Goal: Task Accomplishment & Management: Complete application form

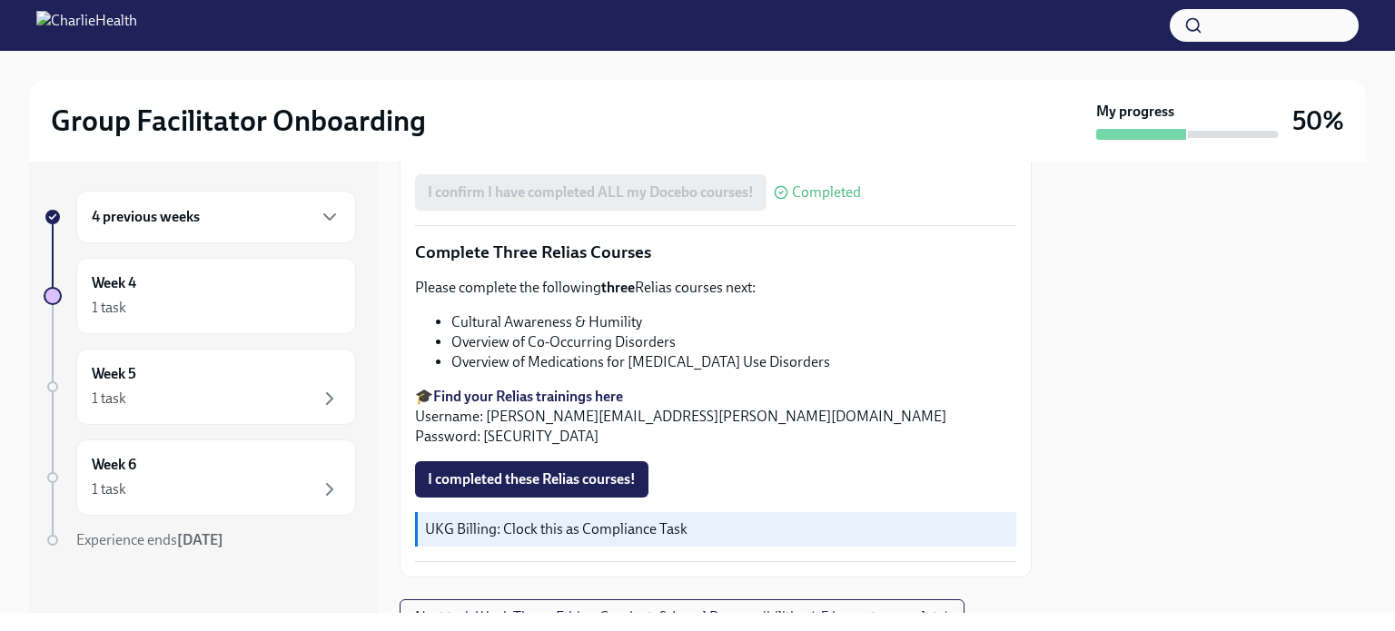
scroll to position [1519, 0]
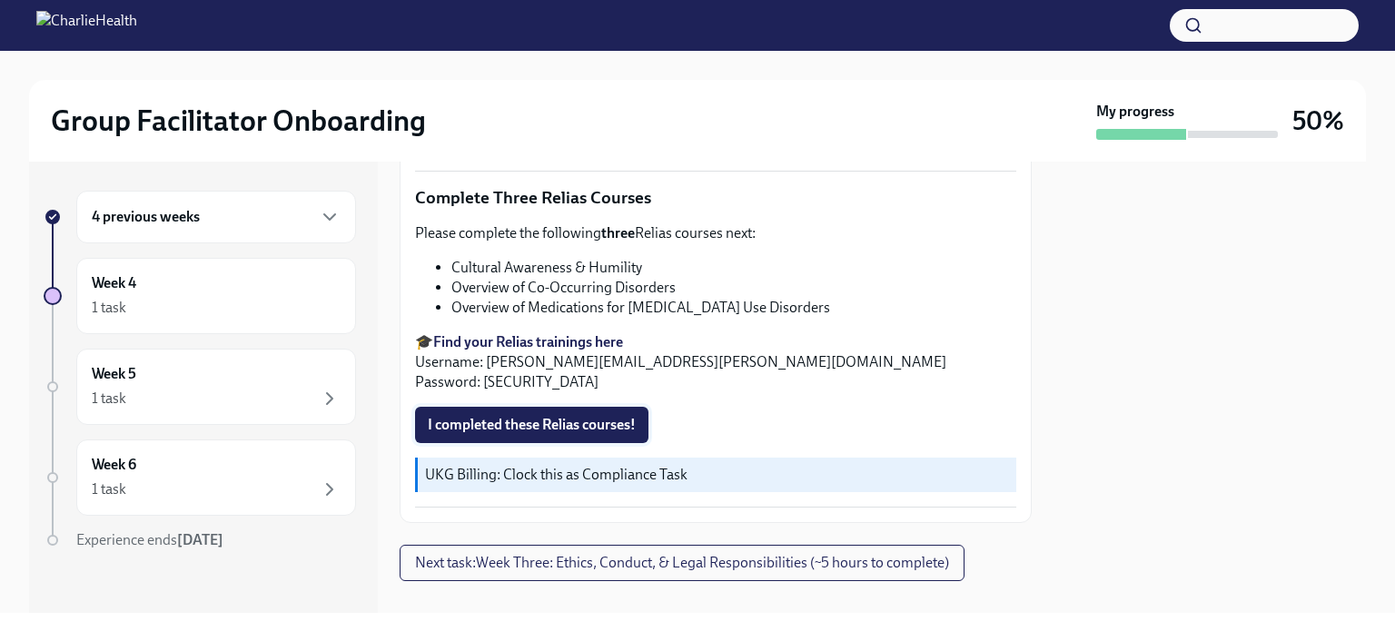
click at [589, 416] on span "I completed these Relias courses!" at bounding box center [532, 425] width 208 height 18
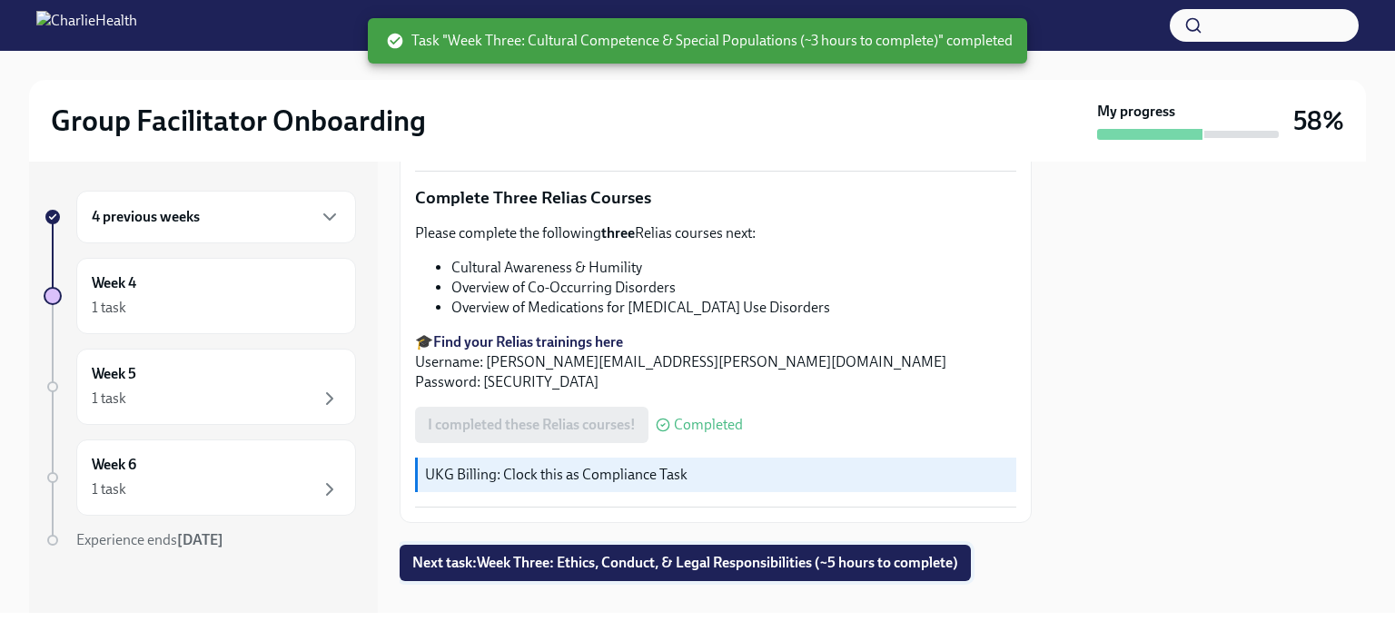
click at [622, 554] on span "Next task : Week Three: Ethics, Conduct, & Legal Responsibilities (~5 hours to …" at bounding box center [685, 563] width 546 height 18
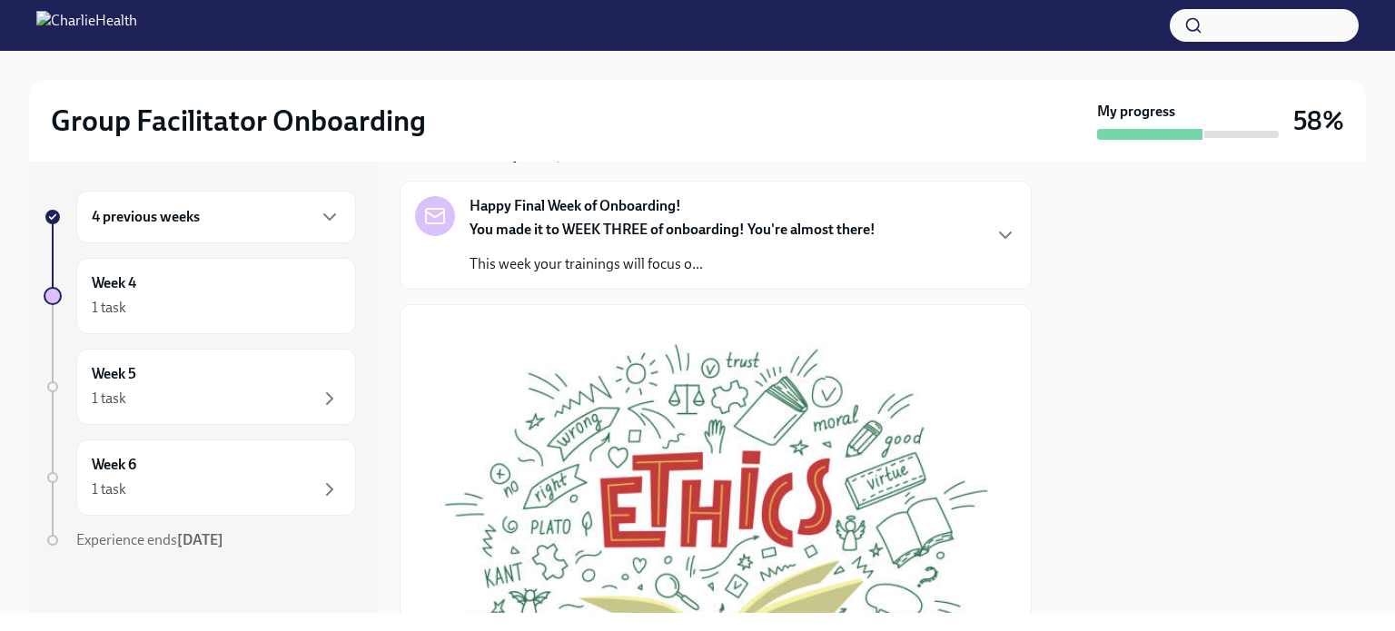
scroll to position [105, 0]
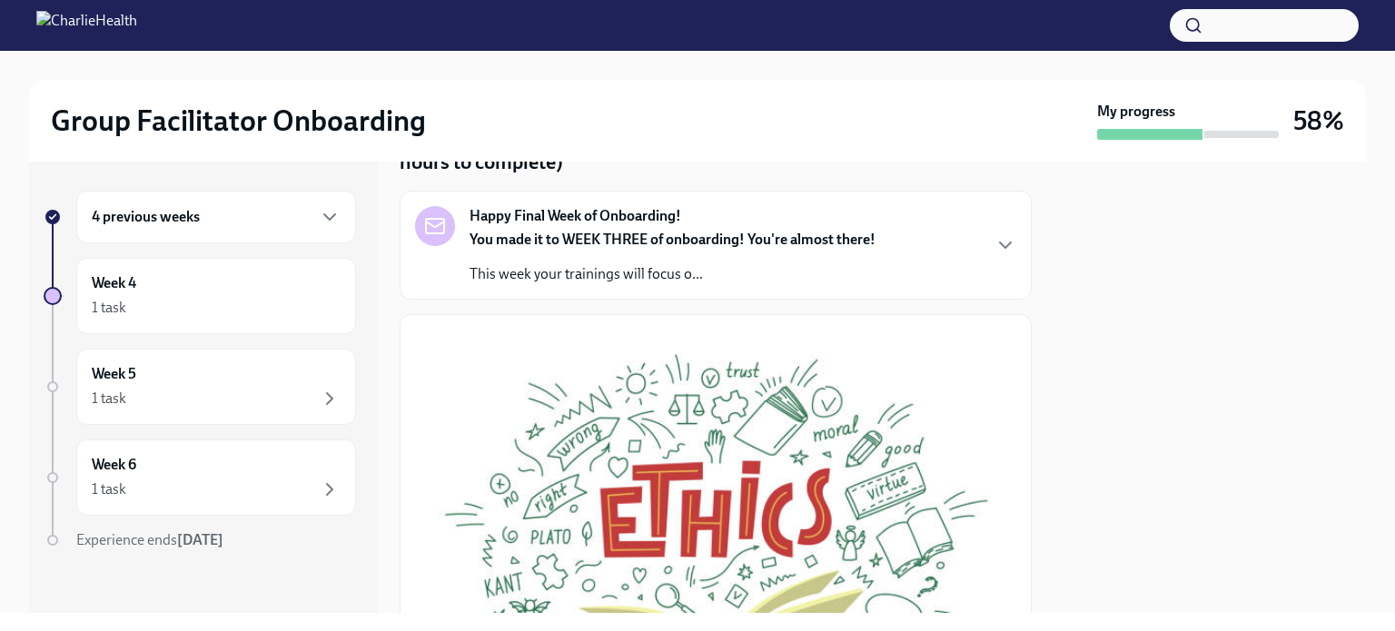
click at [957, 246] on div "Happy Final Week of Onboarding! You made it to WEEK THREE of onboarding! You're…" at bounding box center [715, 245] width 601 height 78
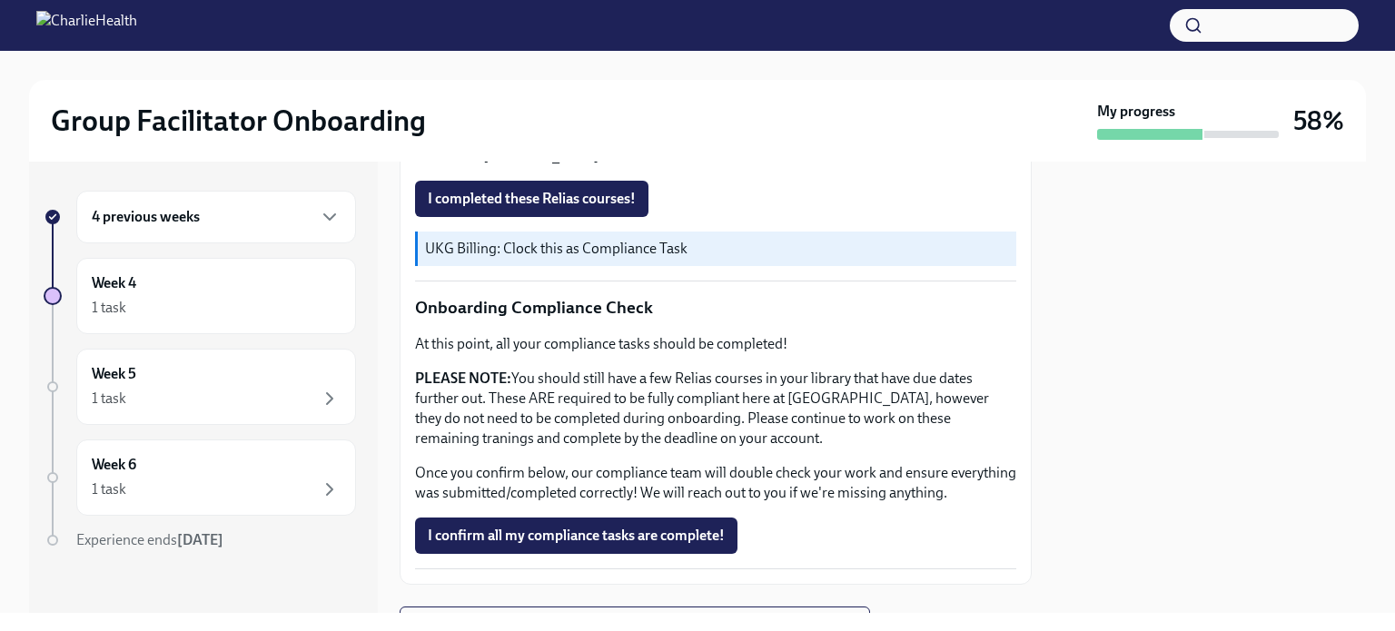
scroll to position [1445, 0]
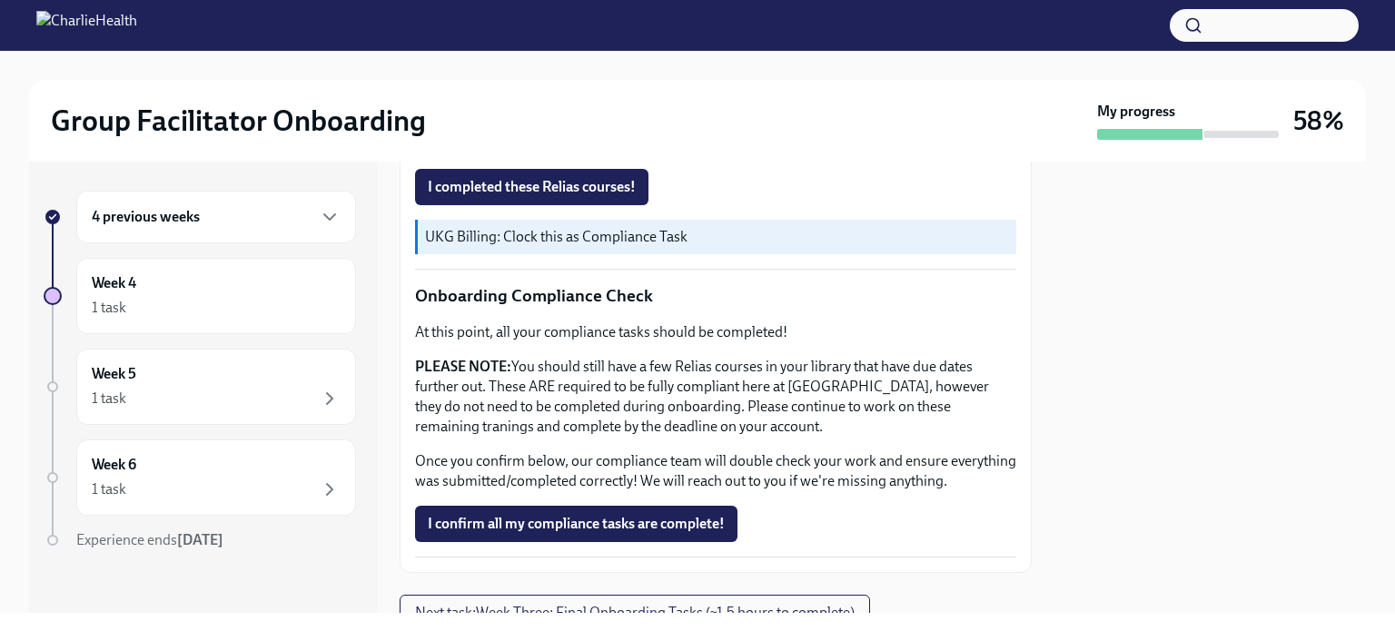
click at [571, 113] on strong "Find your Relias trainings here" at bounding box center [528, 103] width 190 height 17
click at [572, 196] on span "I completed these Relias courses!" at bounding box center [532, 187] width 208 height 18
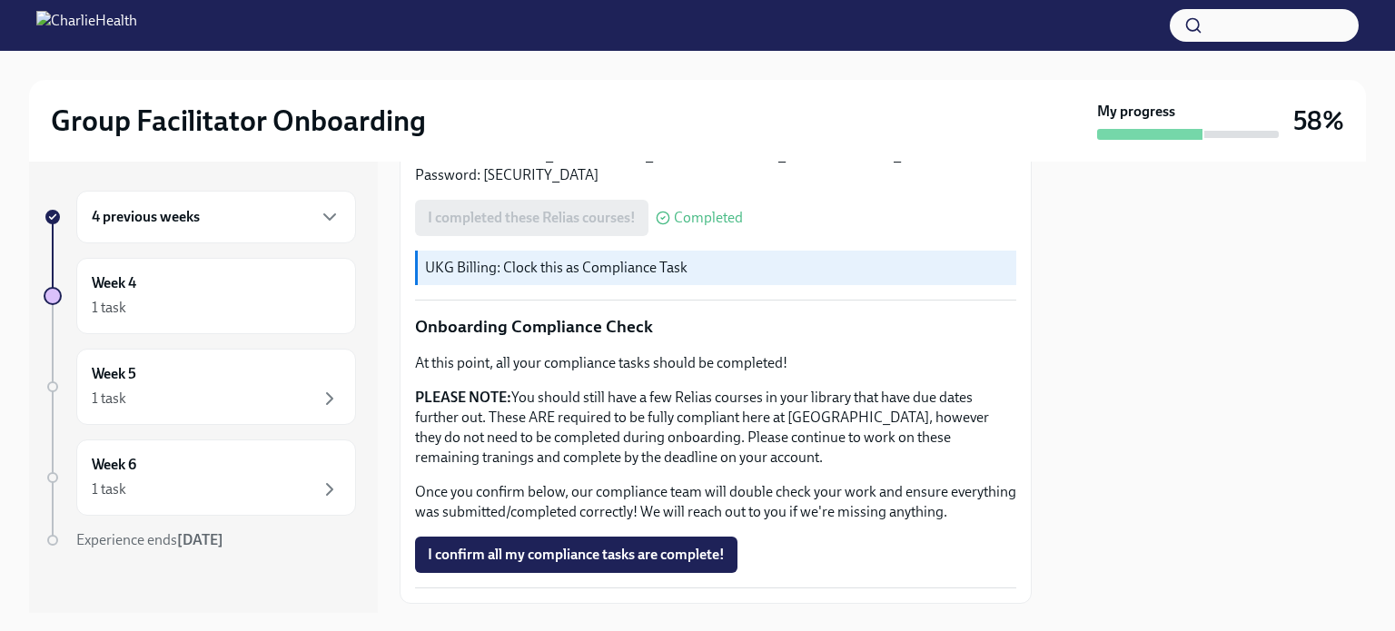
scroll to position [1102, 0]
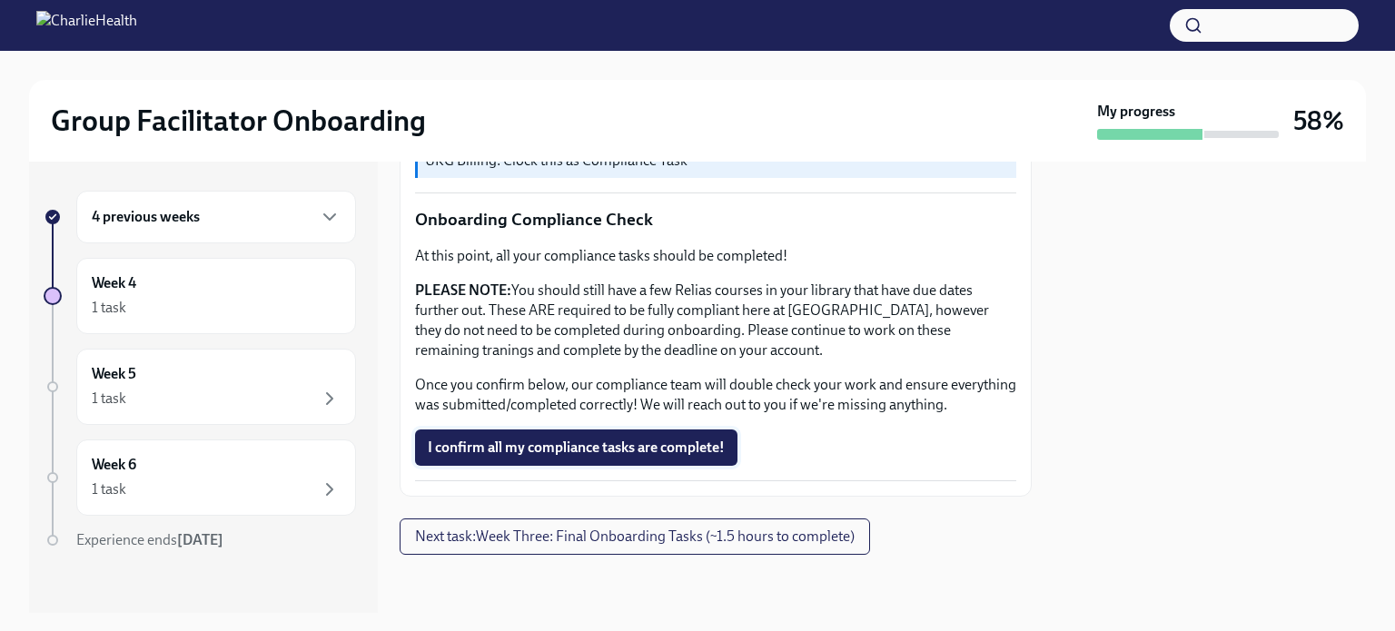
click at [646, 445] on span "I confirm all my compliance tasks are complete!" at bounding box center [576, 448] width 297 height 18
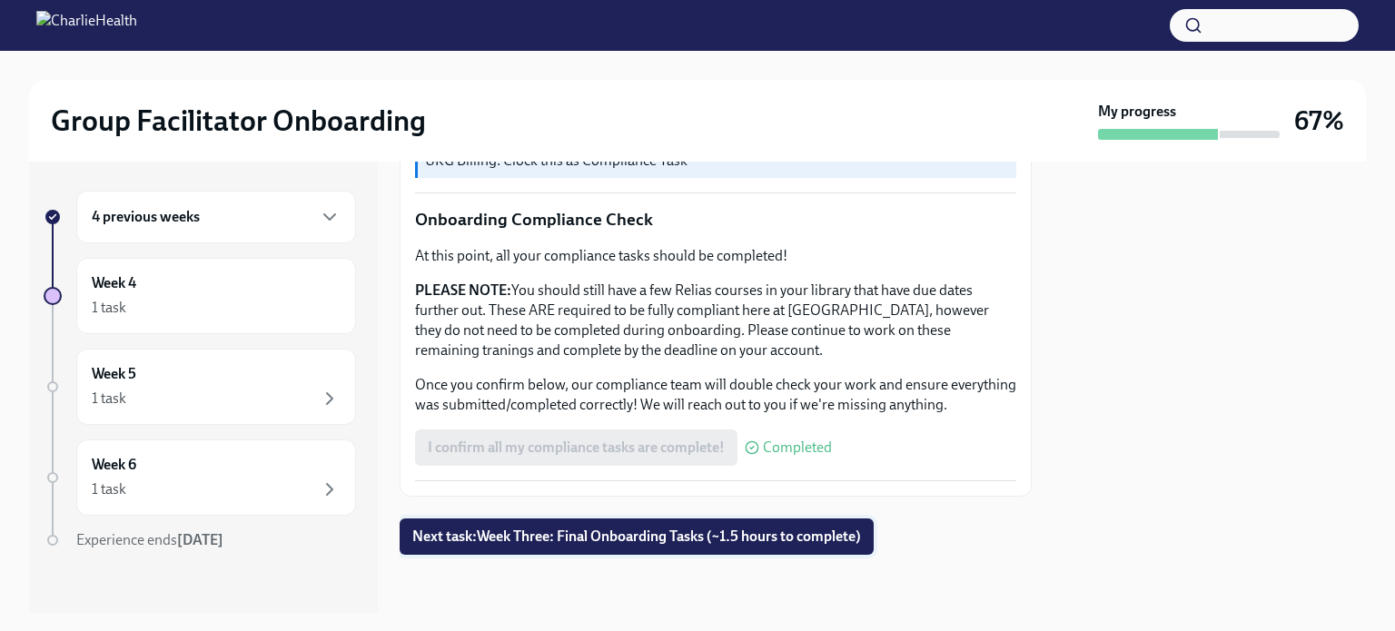
click at [656, 533] on span "Next task : Week Three: Final Onboarding Tasks (~1.5 hours to complete)" at bounding box center [636, 537] width 449 height 18
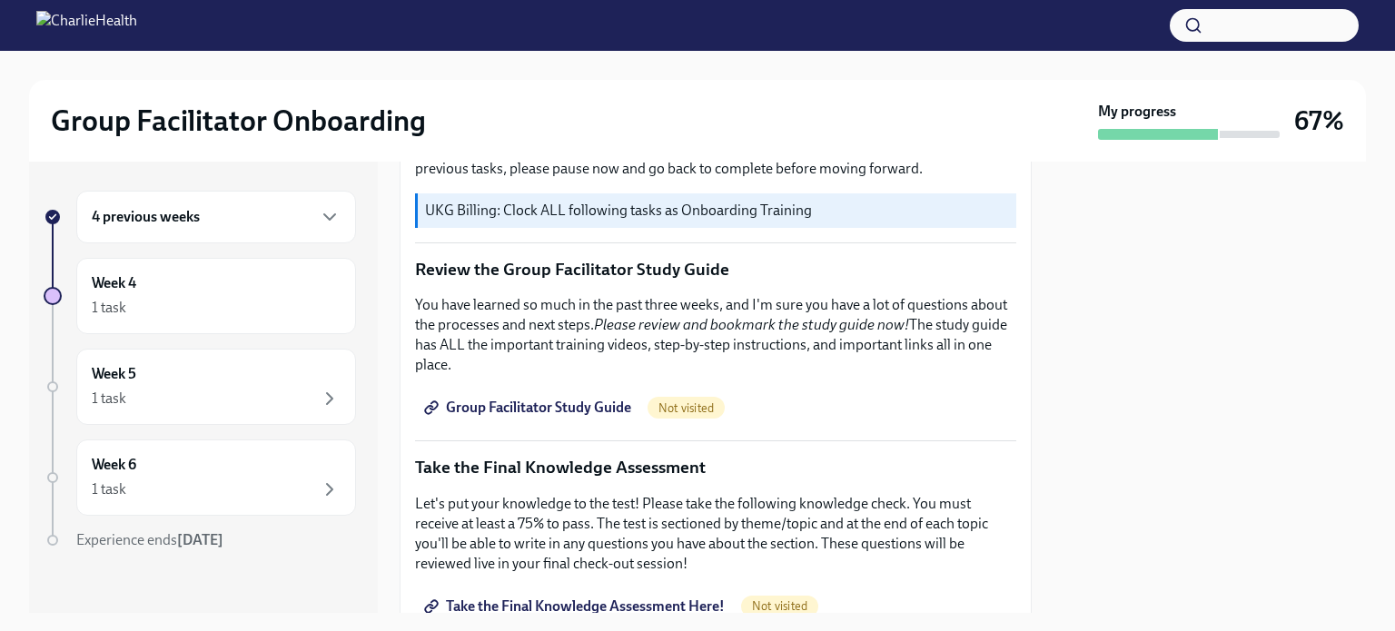
scroll to position [714, 0]
click at [578, 397] on span "Group Facilitator Study Guide" at bounding box center [529, 406] width 203 height 18
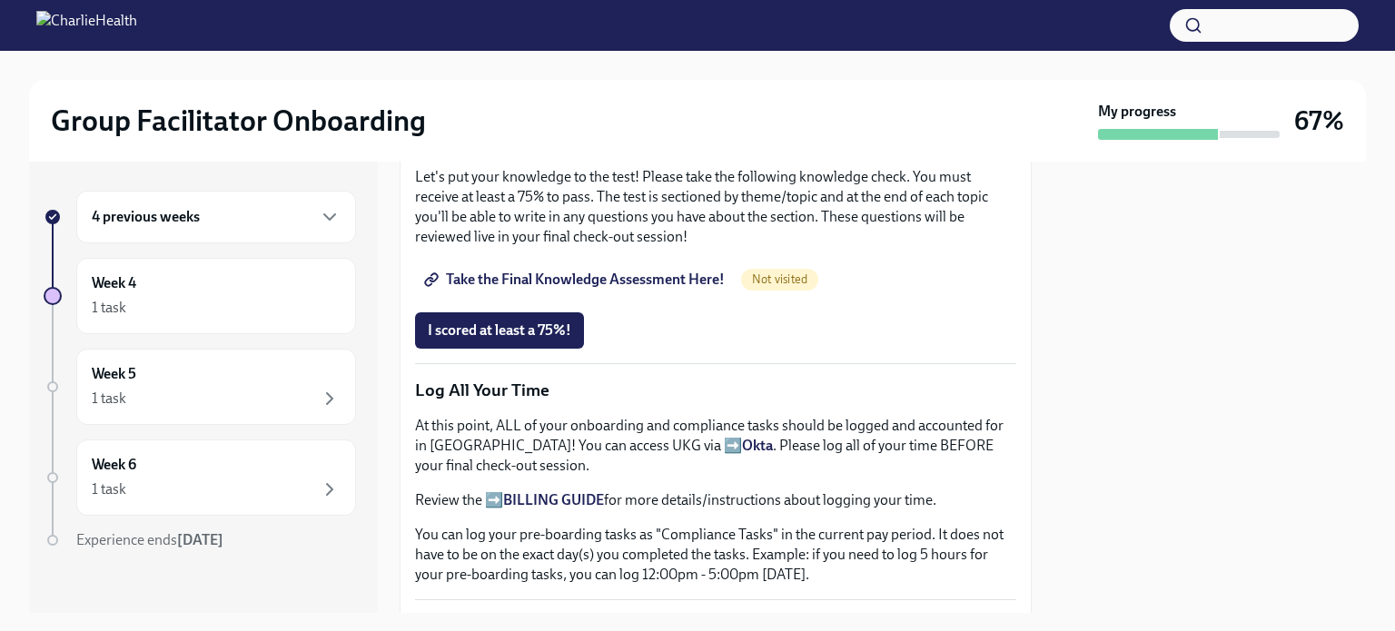
scroll to position [1038, 0]
click at [654, 272] on span "Take the Final Knowledge Assessment Here!" at bounding box center [576, 281] width 297 height 18
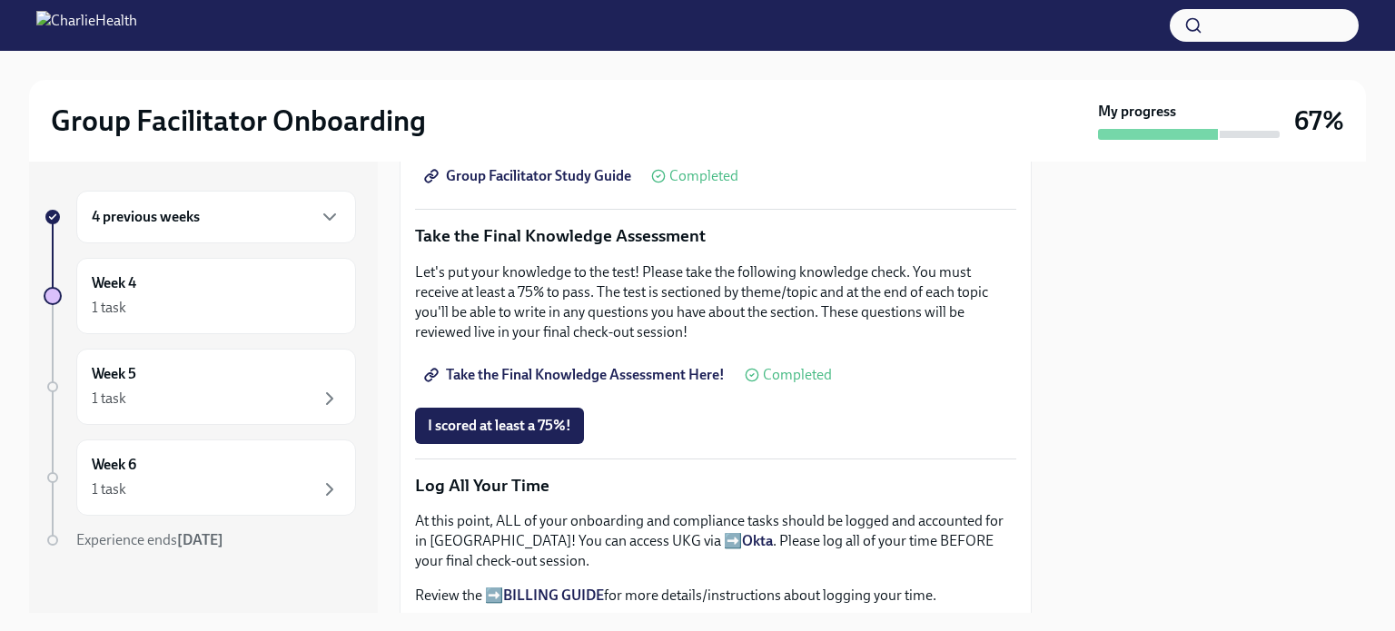
scroll to position [947, 0]
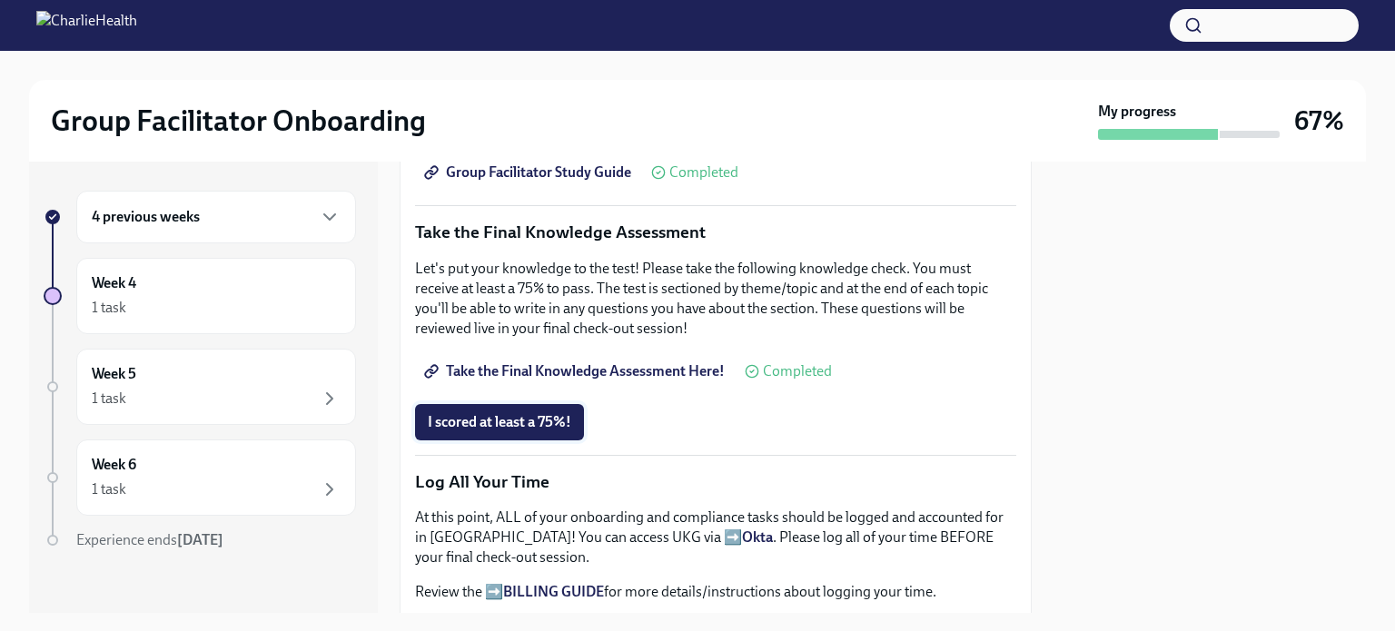
click at [533, 413] on span "I scored at least a 75%!" at bounding box center [500, 422] width 144 height 18
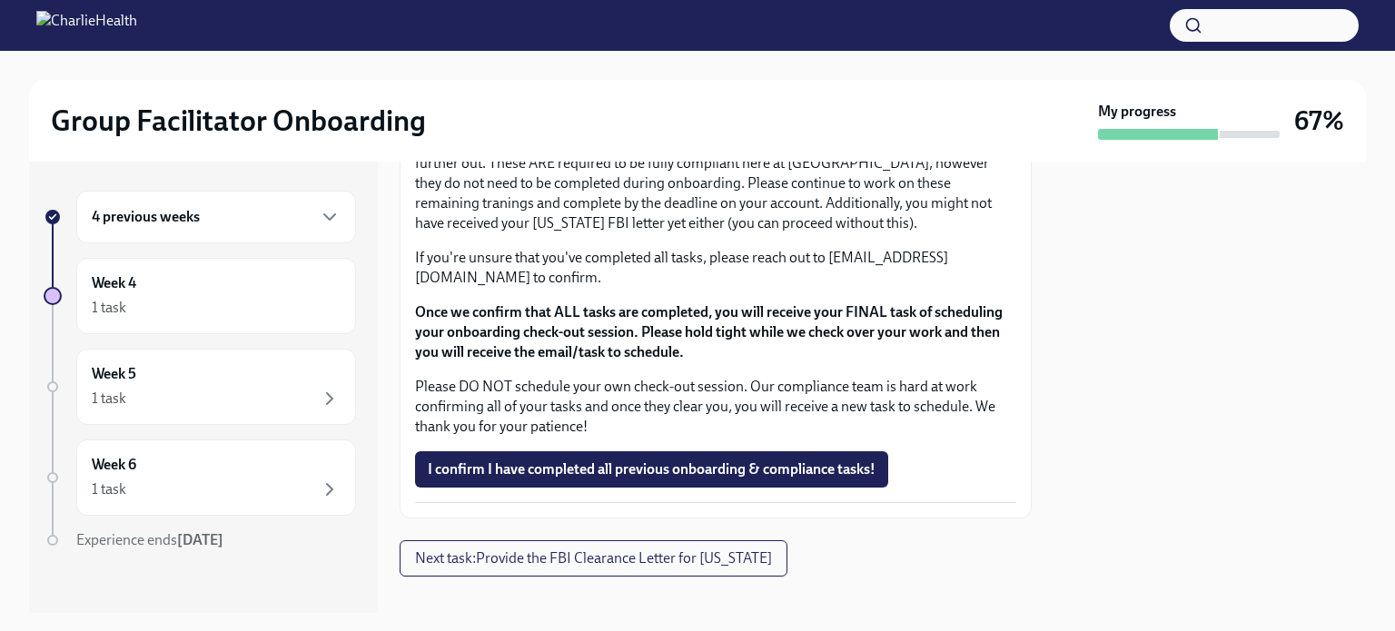
scroll to position [1624, 0]
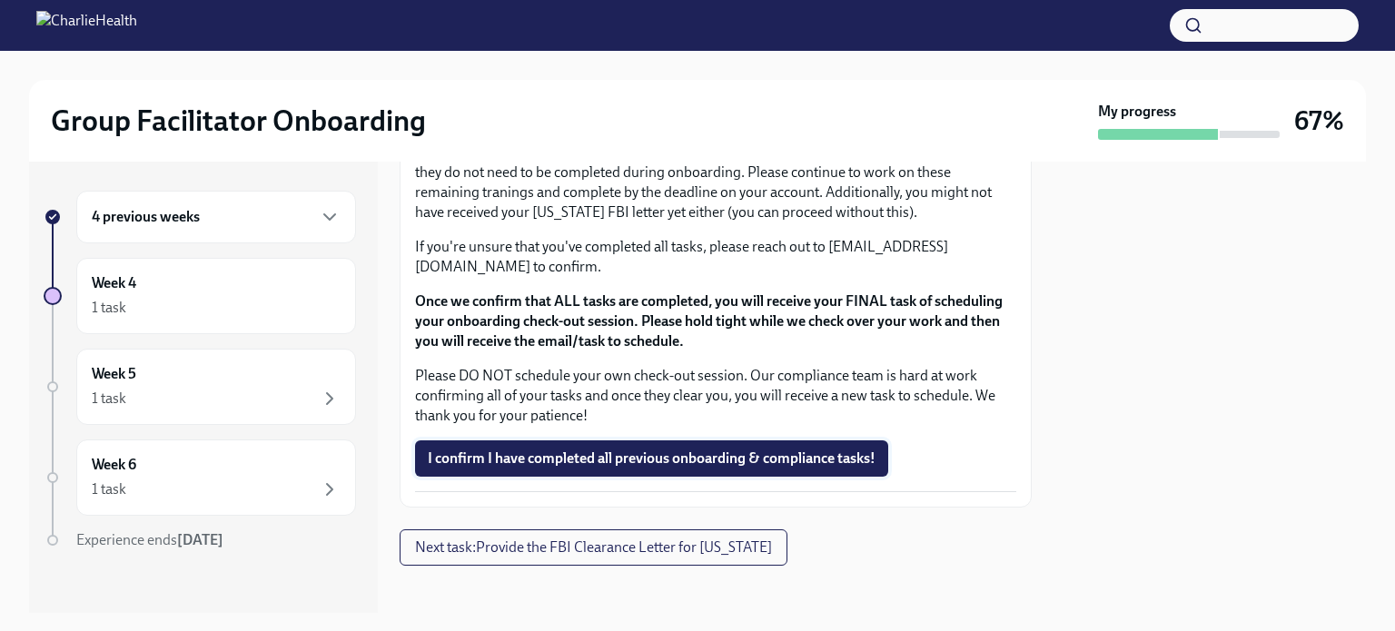
click at [656, 450] on span "I confirm I have completed all previous onboarding & compliance tasks!" at bounding box center [652, 459] width 448 height 18
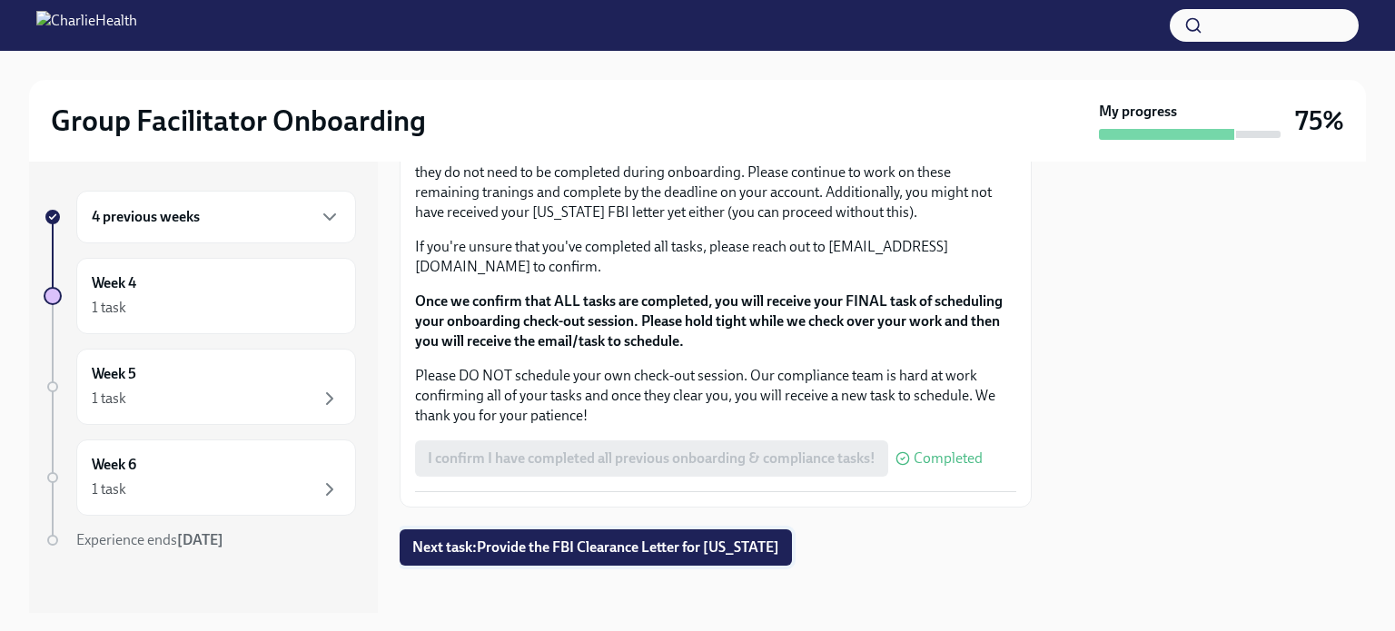
click at [662, 539] on span "Next task : Provide the FBI Clearance Letter for [US_STATE]" at bounding box center [595, 548] width 367 height 18
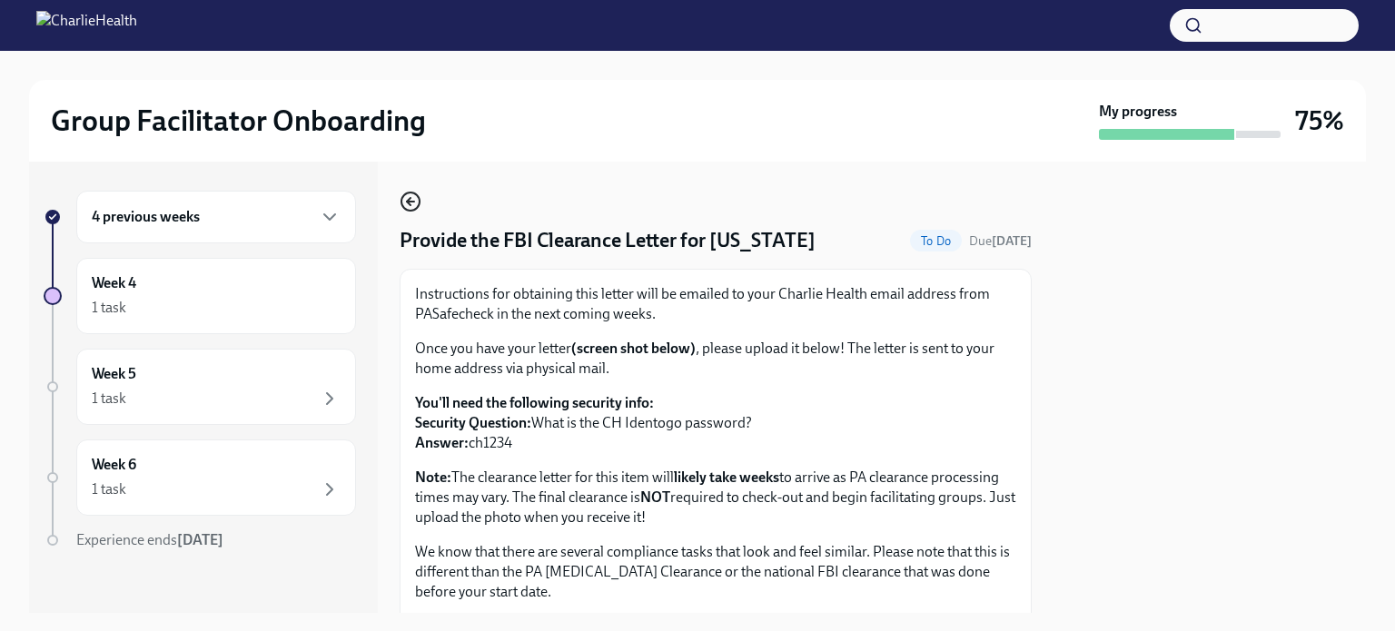
click at [414, 200] on icon "button" at bounding box center [411, 202] width 22 height 22
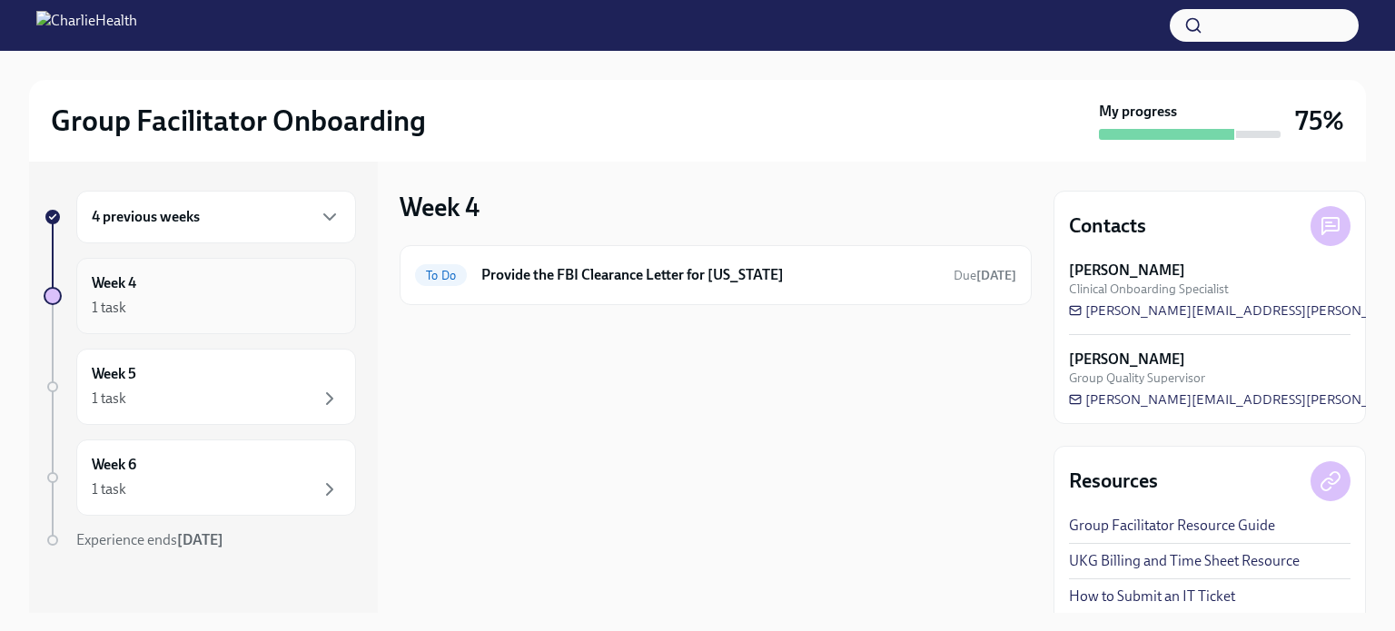
click at [259, 286] on div "Week 4 1 task" at bounding box center [216, 295] width 249 height 45
click at [324, 214] on icon "button" at bounding box center [329, 216] width 11 height 5
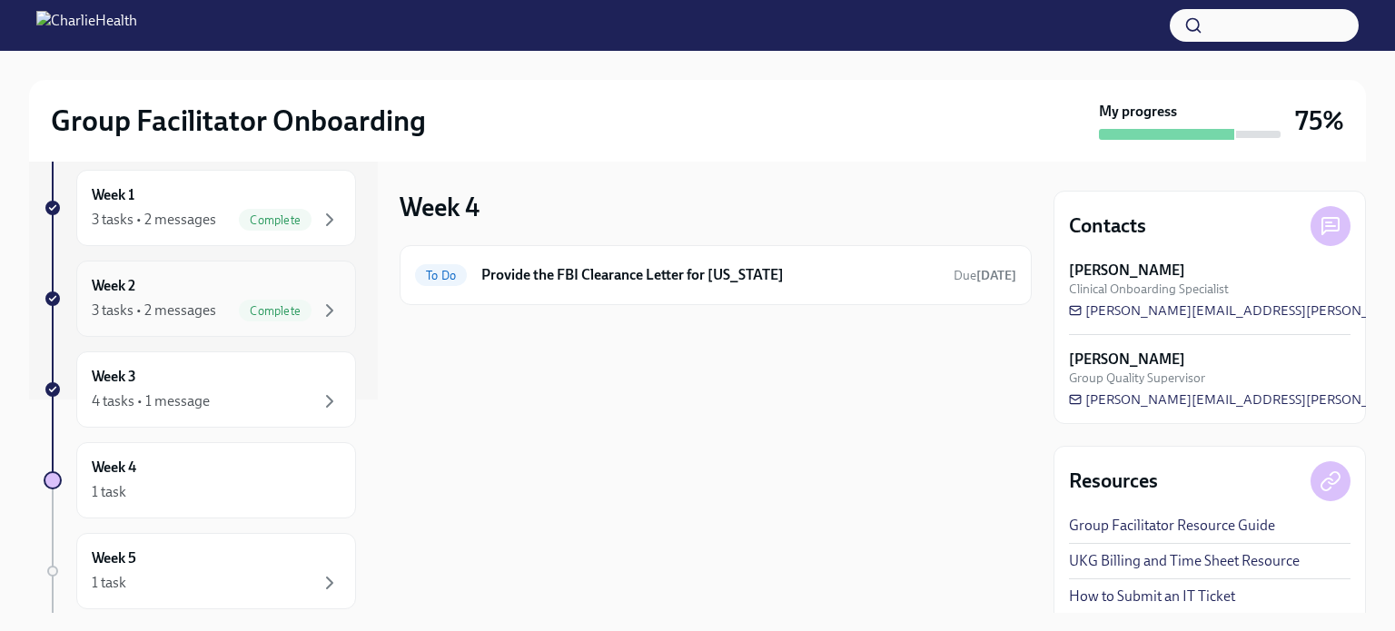
scroll to position [214, 0]
click at [291, 386] on div "Week 3 4 tasks • 1 message" at bounding box center [216, 388] width 249 height 45
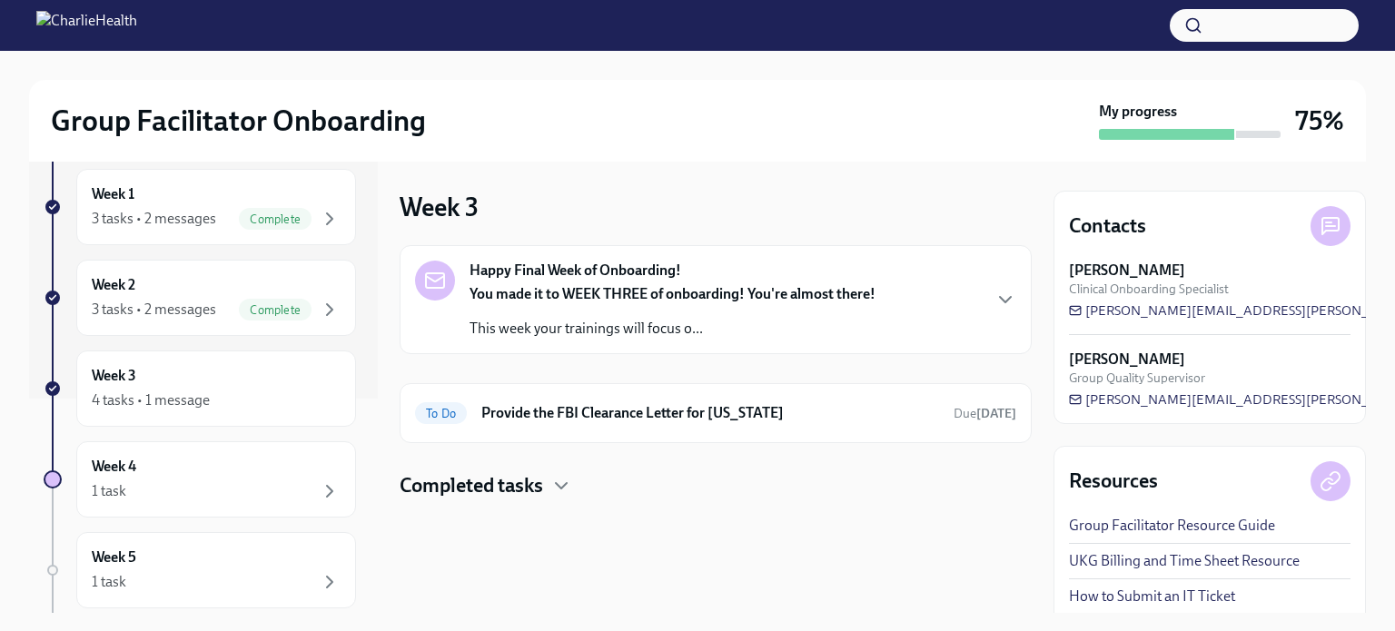
click at [952, 310] on div "Happy Final Week of Onboarding! You made it to WEEK THREE of onboarding! You're…" at bounding box center [715, 300] width 601 height 78
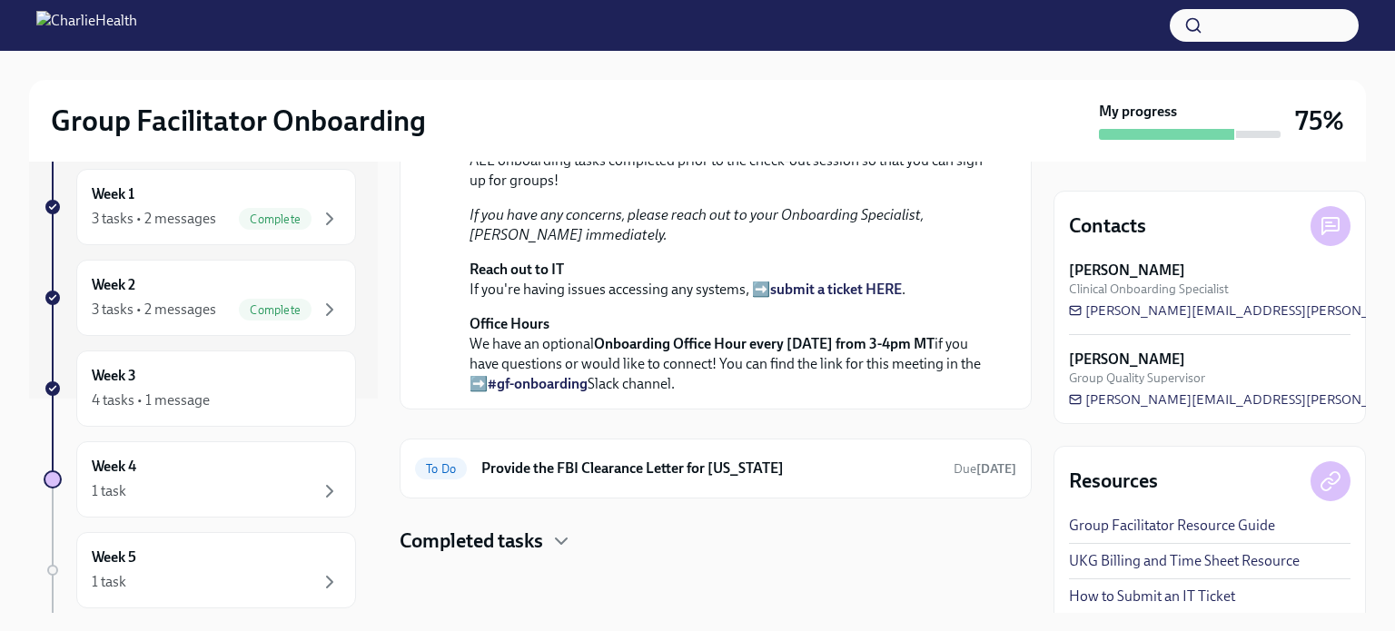
scroll to position [654, 0]
click at [540, 544] on h4 "Completed tasks" at bounding box center [472, 541] width 144 height 27
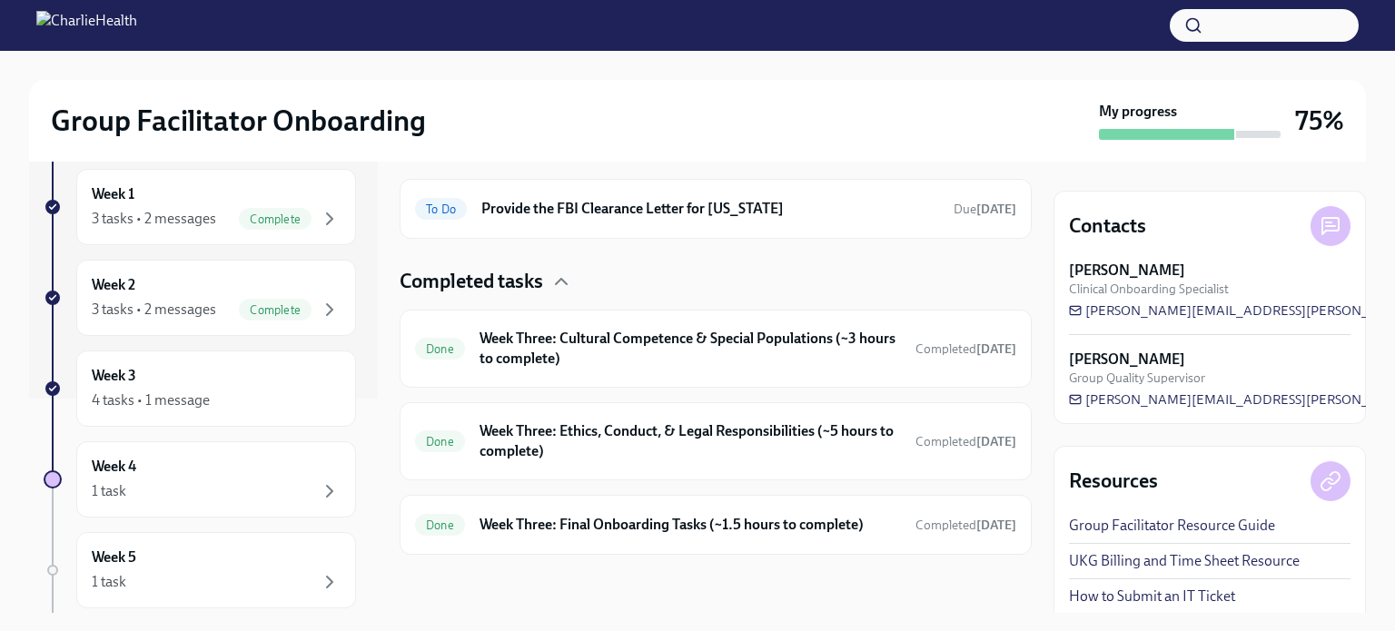
scroll to position [913, 0]
click at [609, 524] on h6 "Week Three: Final Onboarding Tasks (~1.5 hours to complete)" at bounding box center [690, 525] width 421 height 20
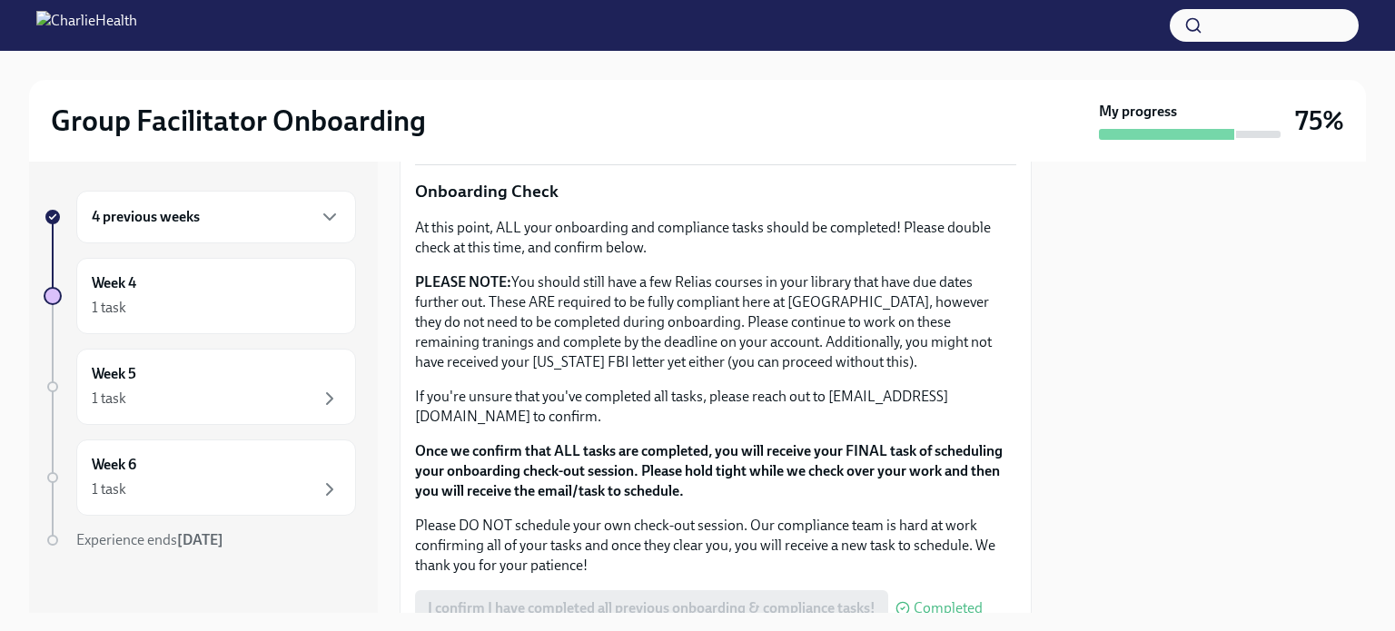
scroll to position [1486, 0]
